Goal: Entertainment & Leisure: Consume media (video, audio)

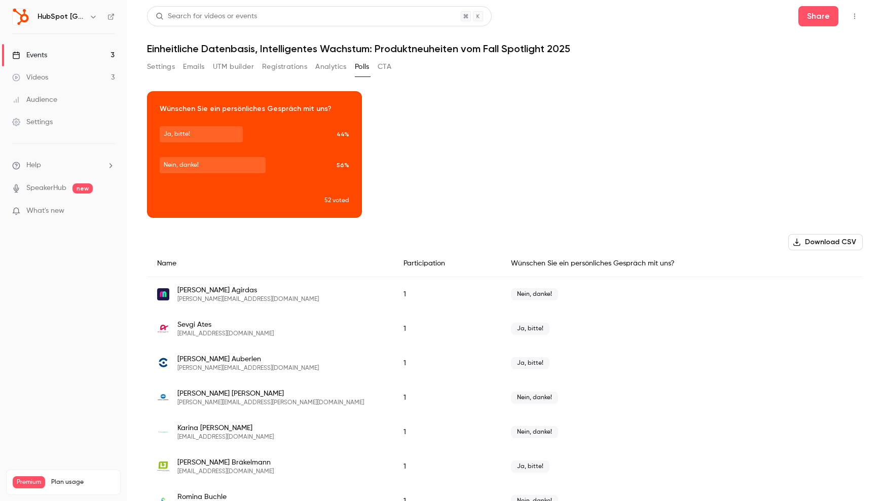
click at [43, 80] on div "Videos" at bounding box center [30, 77] width 36 height 10
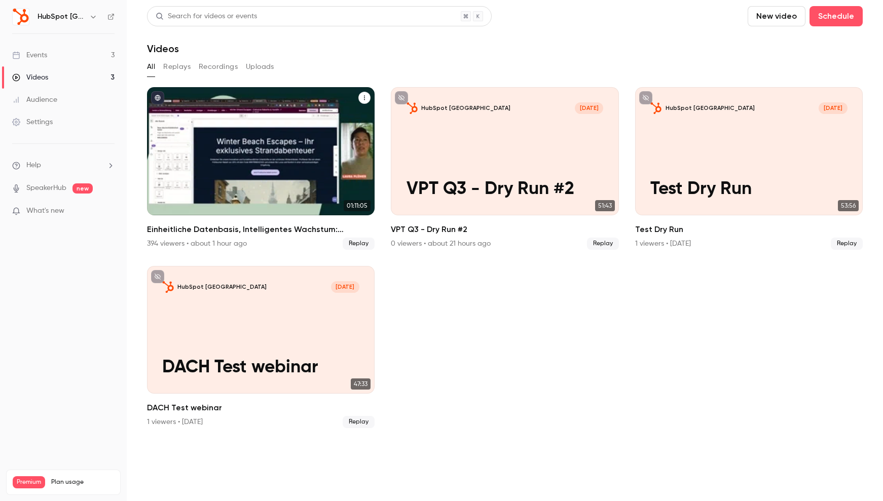
click at [349, 178] on div "Einheitliche Datenbasis, Intelligentes Wachstum: Produktneuheiten vom Fall Spot…" at bounding box center [261, 151] width 228 height 128
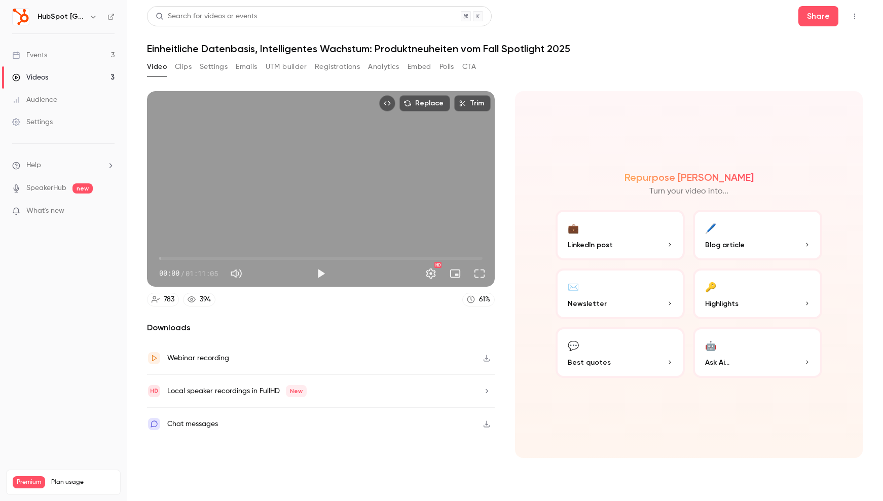
click at [488, 359] on icon "button" at bounding box center [486, 358] width 6 height 7
